Goal: Information Seeking & Learning: Check status

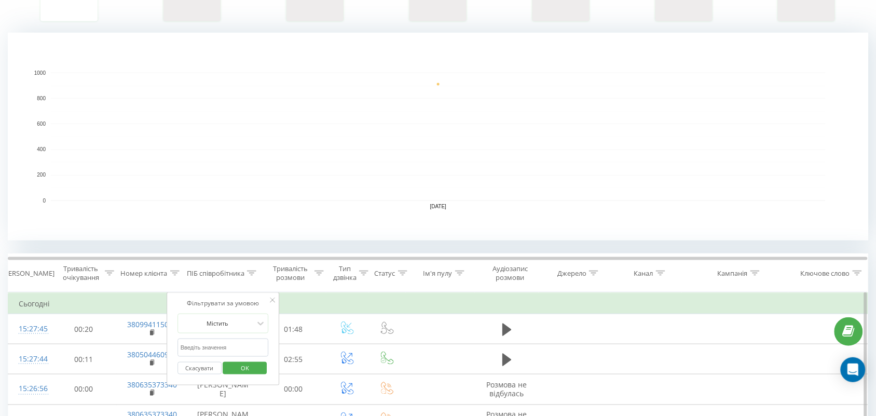
click at [236, 366] on span "OK" at bounding box center [244, 368] width 29 height 16
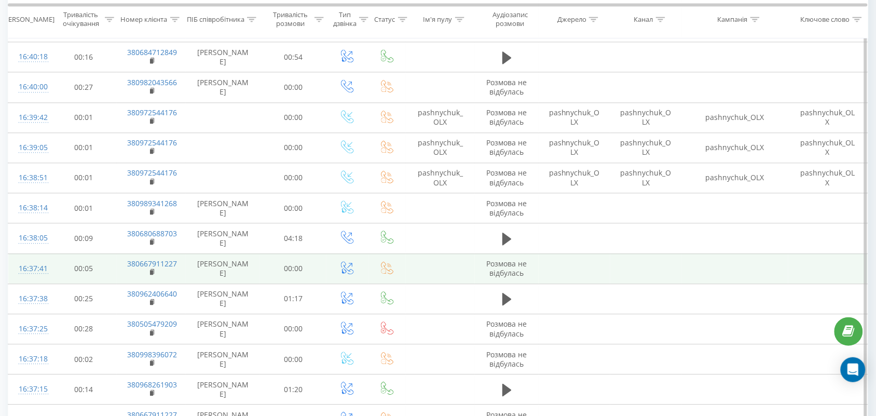
scroll to position [649, 0]
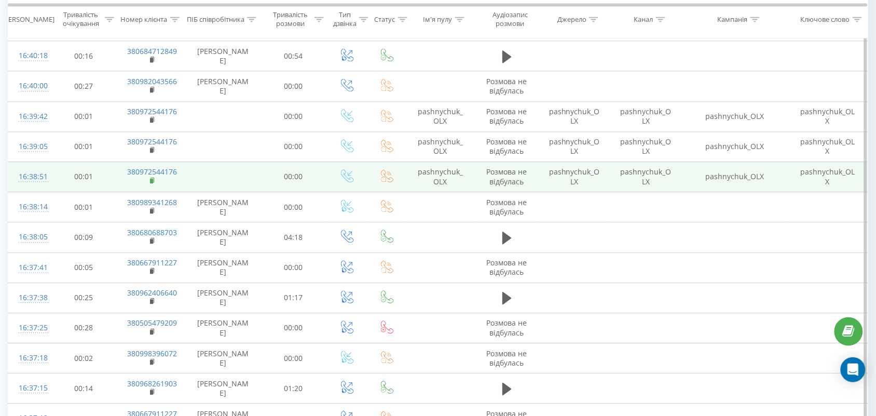
click at [152, 181] on rect at bounding box center [151, 181] width 3 height 5
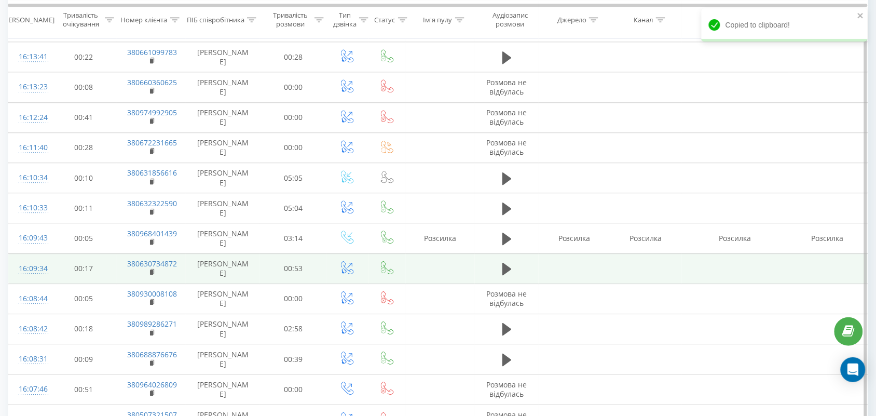
scroll to position [2271, 0]
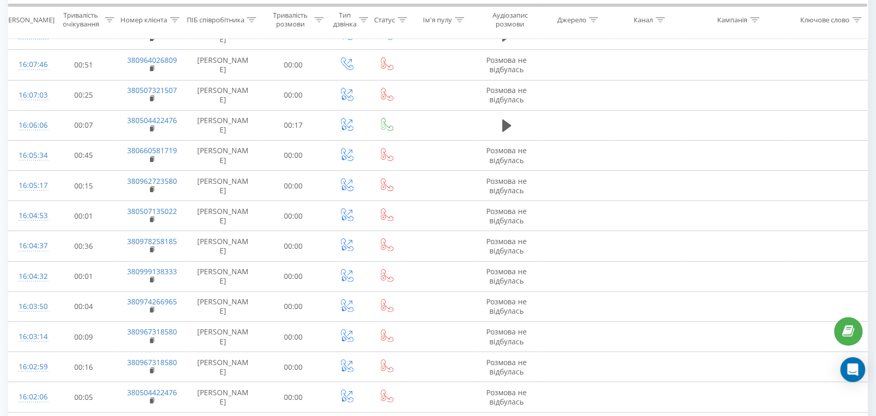
click at [250, 18] on icon at bounding box center [251, 19] width 9 height 5
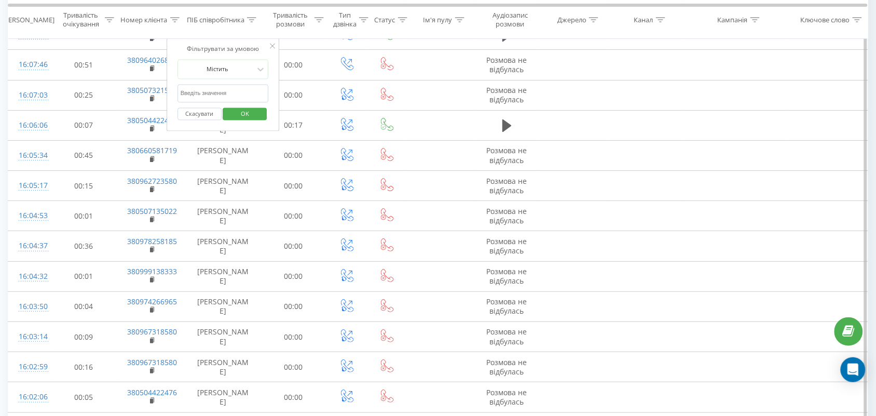
click at [255, 112] on span "OK" at bounding box center [244, 113] width 29 height 16
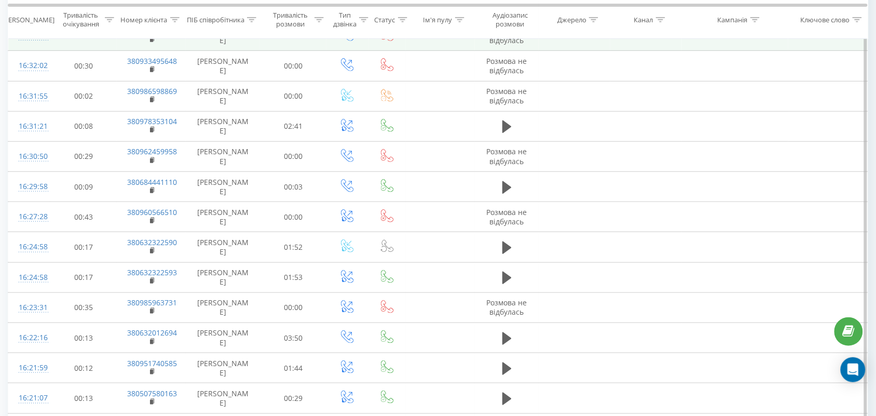
scroll to position [1298, 0]
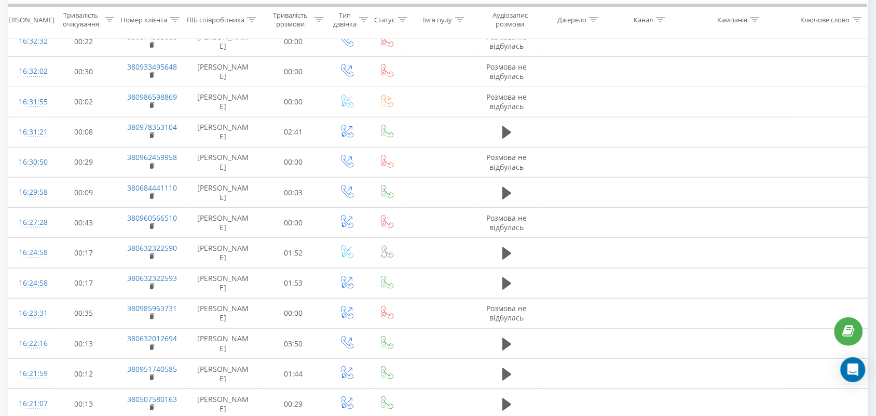
click at [250, 19] on icon at bounding box center [251, 19] width 9 height 5
click at [256, 120] on span "OK" at bounding box center [244, 113] width 29 height 16
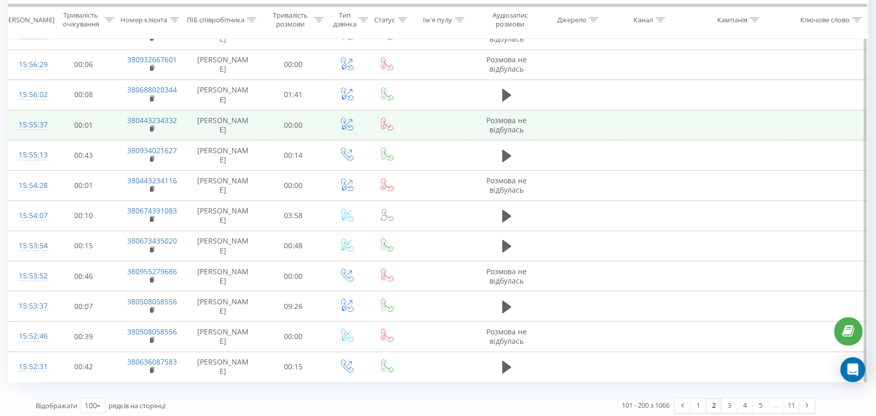
scroll to position [3164, 0]
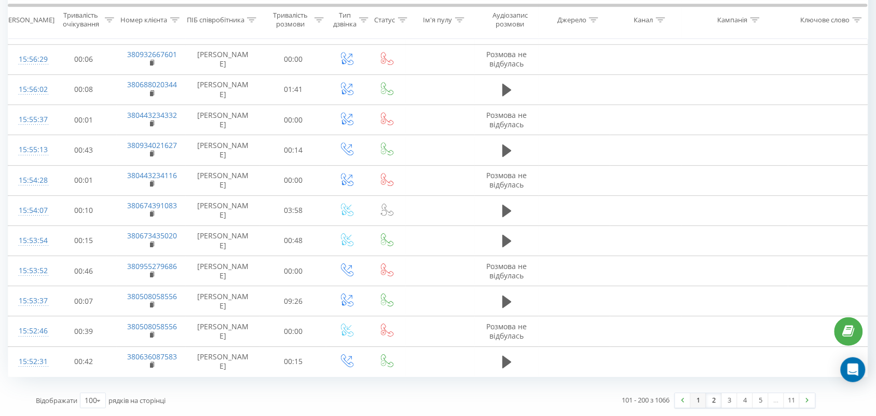
click at [702, 397] on link "1" at bounding box center [699, 400] width 16 height 15
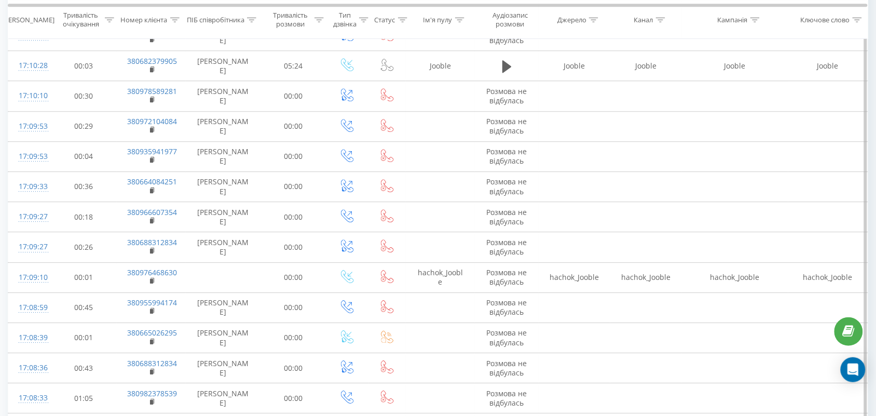
scroll to position [1607, 0]
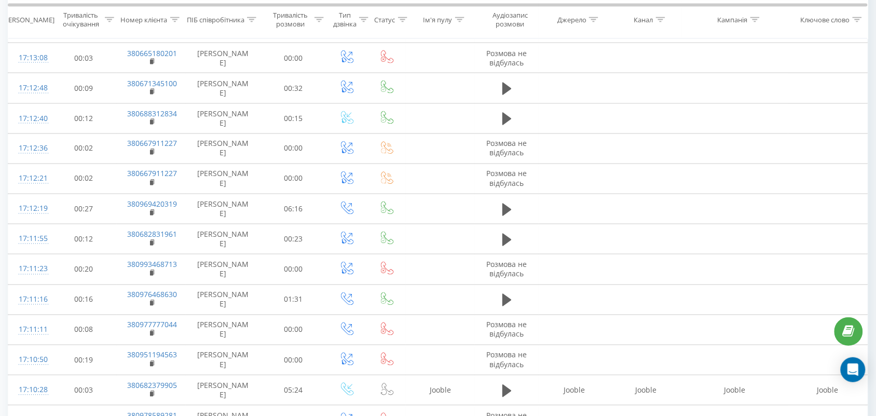
click at [252, 19] on icon at bounding box center [251, 19] width 9 height 5
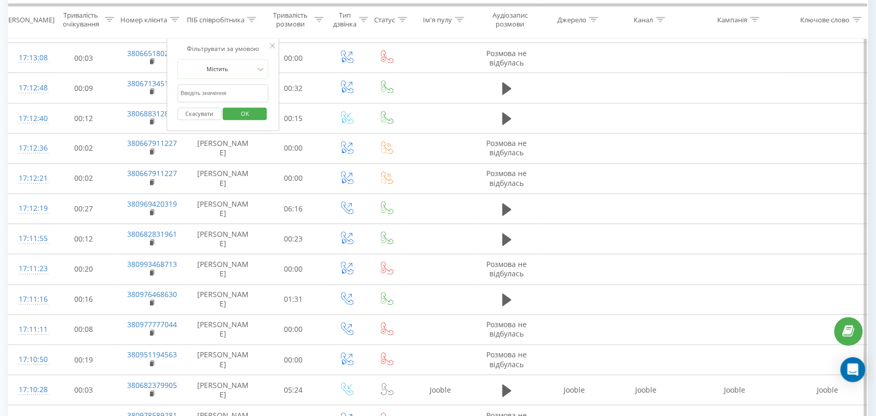
click at [244, 93] on input "text" at bounding box center [223, 94] width 91 height 18
click at [224, 92] on input "text" at bounding box center [223, 94] width 91 height 18
type input "[PERSON_NAME]"
click at [247, 113] on span "OK" at bounding box center [244, 113] width 29 height 16
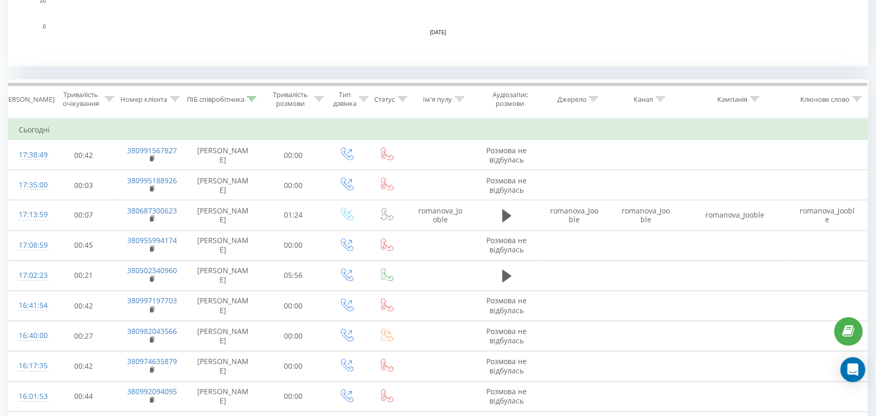
scroll to position [389, 0]
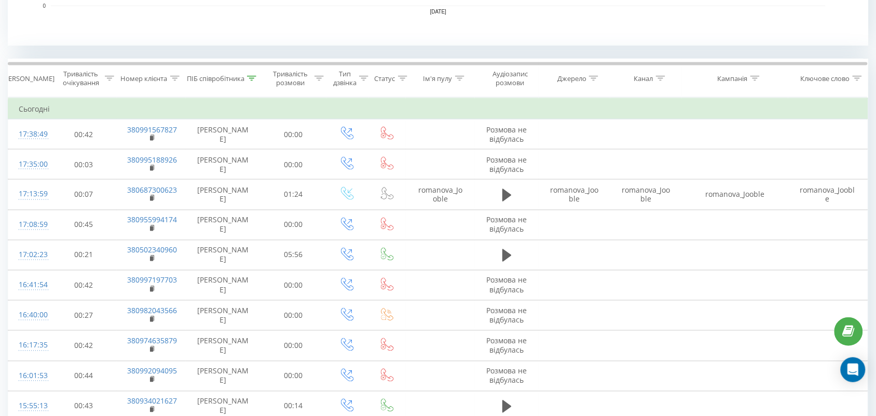
click at [253, 78] on icon at bounding box center [251, 78] width 9 height 5
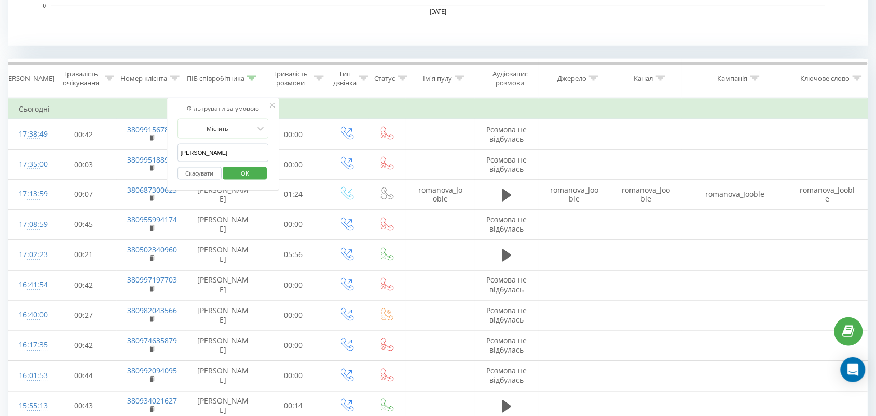
drag, startPoint x: 240, startPoint y: 156, endPoint x: 0, endPoint y: 121, distance: 242.3
click at [209, 151] on input "text" at bounding box center [223, 153] width 91 height 18
type input "Валерія"
click at [242, 167] on span "OK" at bounding box center [244, 173] width 29 height 16
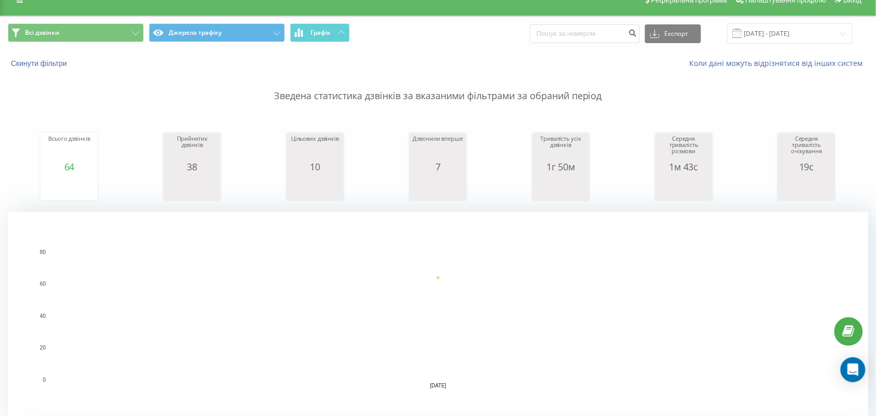
scroll to position [260, 0]
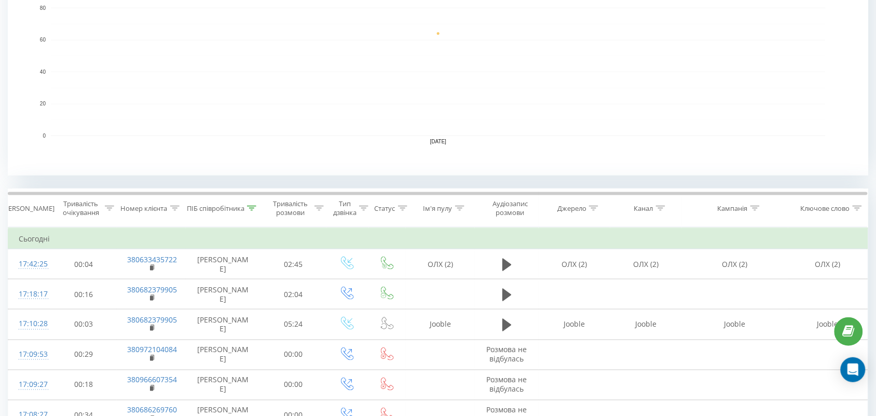
click at [251, 207] on icon at bounding box center [251, 208] width 9 height 5
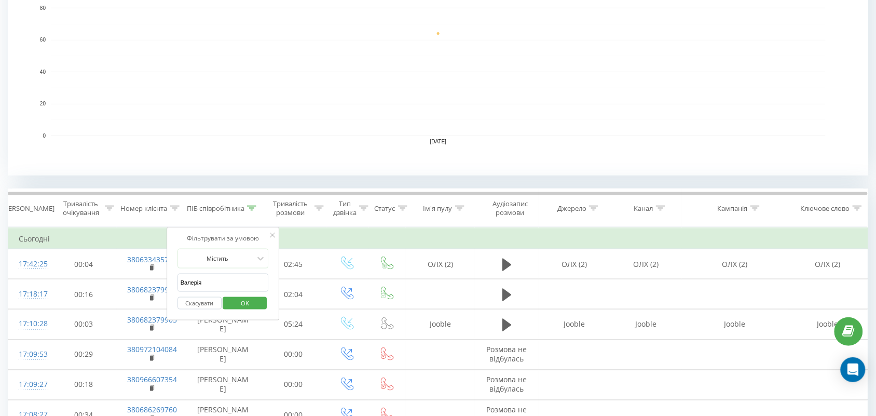
click at [247, 310] on span "OK" at bounding box center [244, 303] width 29 height 16
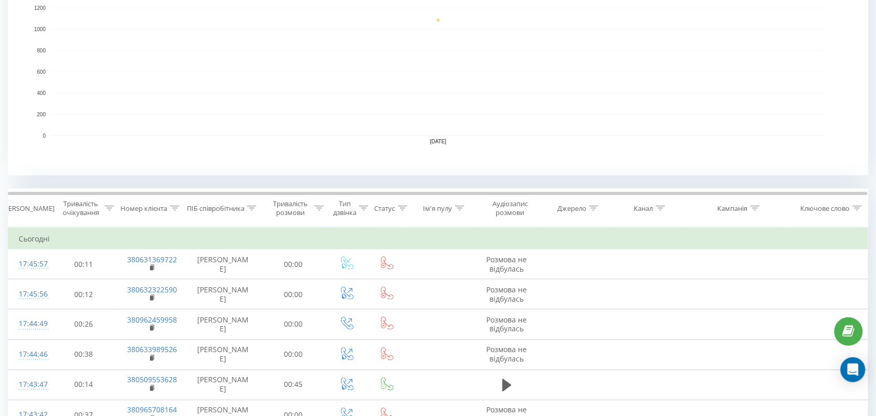
click at [247, 211] on div at bounding box center [251, 208] width 9 height 9
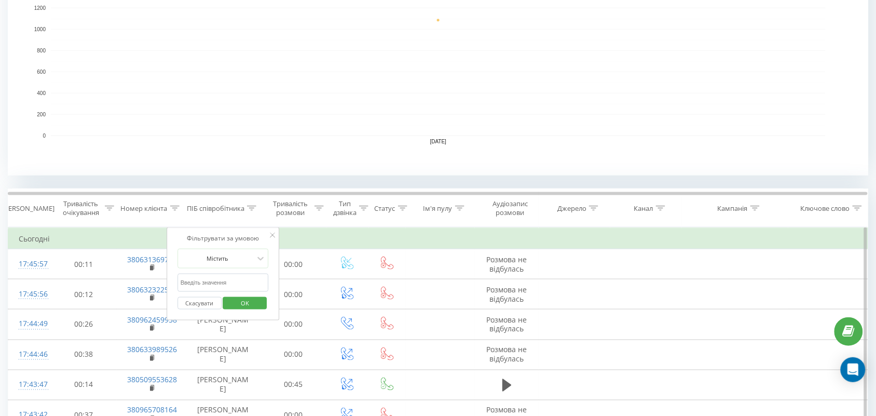
drag, startPoint x: 231, startPoint y: 284, endPoint x: 235, endPoint y: 277, distance: 7.9
click at [231, 284] on input "text" at bounding box center [223, 283] width 91 height 18
type input "[PERSON_NAME]"
click at [250, 306] on span "OK" at bounding box center [244, 303] width 29 height 16
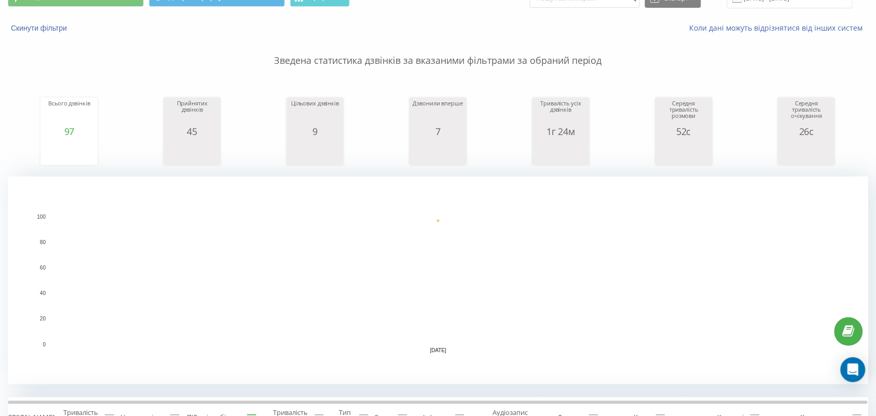
scroll to position [324, 0]
